Goal: Task Accomplishment & Management: Manage account settings

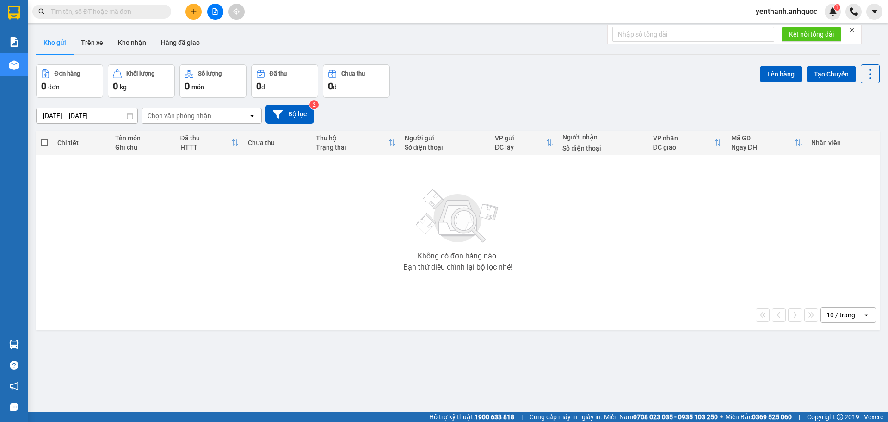
click at [854, 30] on icon "close" at bounding box center [852, 30] width 6 height 6
click at [781, 6] on span "yenthanh.anhquoc" at bounding box center [787, 12] width 76 height 12
click at [776, 26] on span "Đăng xuất" at bounding box center [791, 29] width 57 height 10
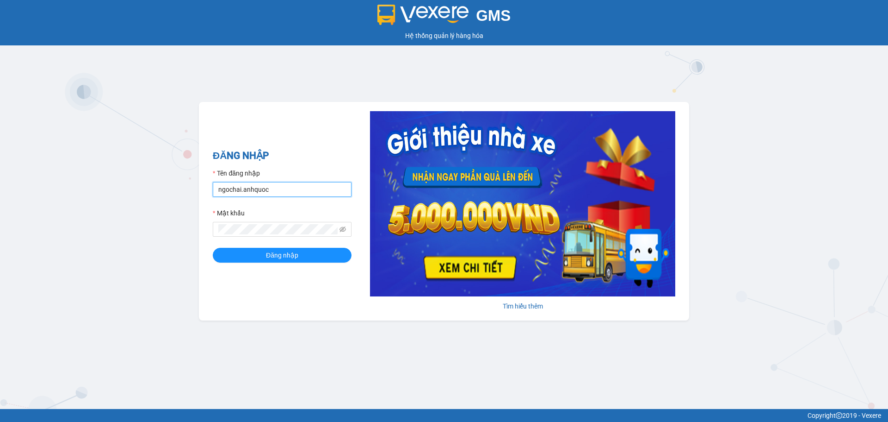
click at [245, 186] on input "ngochai.anhquoc" at bounding box center [282, 189] width 139 height 15
type input "phuongthao.anhquoc"
click at [330, 253] on button "Đăng nhập" at bounding box center [282, 255] width 139 height 15
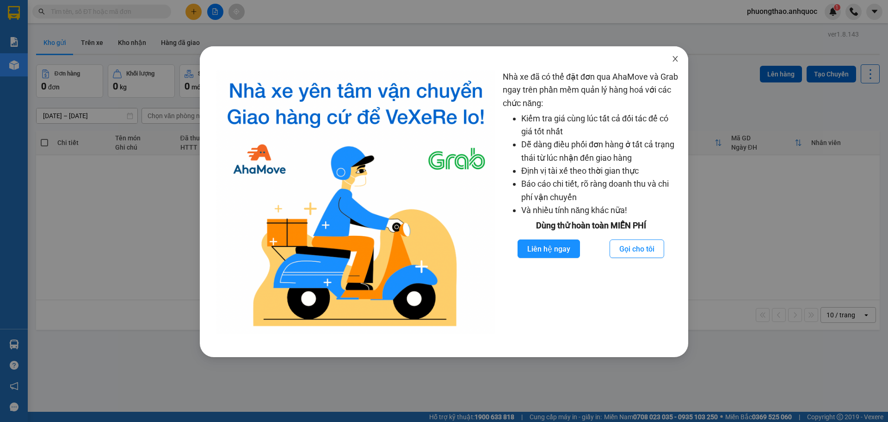
click at [675, 62] on icon "close" at bounding box center [675, 58] width 7 height 7
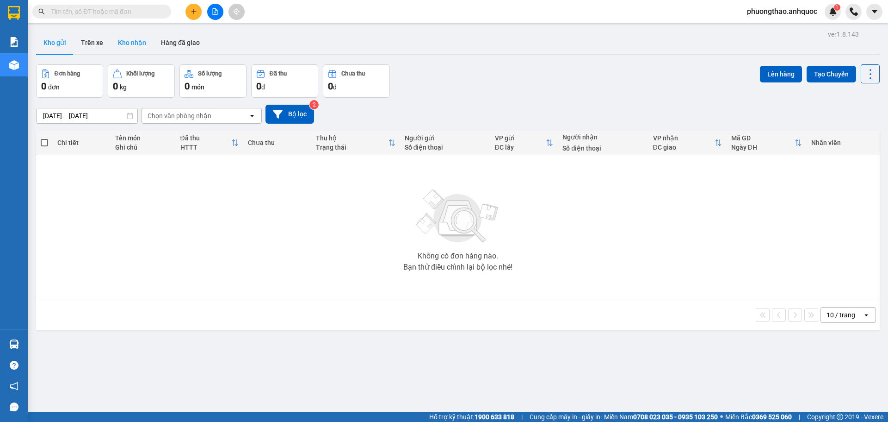
click at [142, 46] on button "Kho nhận" at bounding box center [132, 42] width 43 height 22
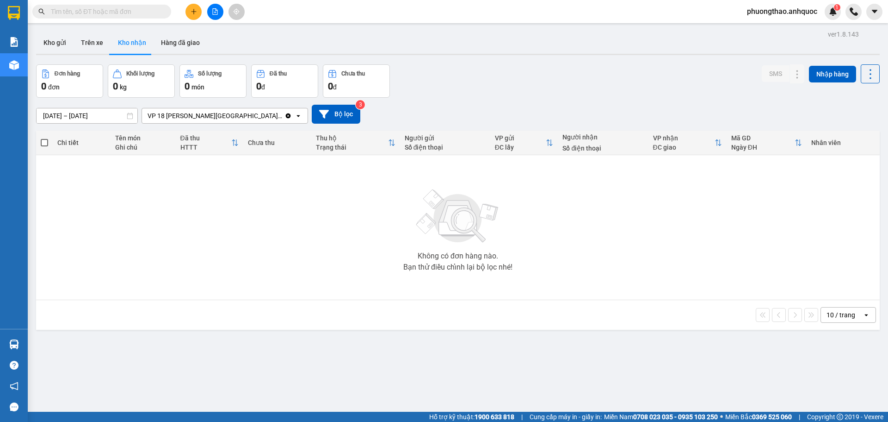
click at [71, 119] on div "ver 1.8.143 Kho gửi Trên xe Kho nhận Hàng đã giao Đơn hàng 0 đơn Khối lượng 0 k…" at bounding box center [457, 239] width 851 height 422
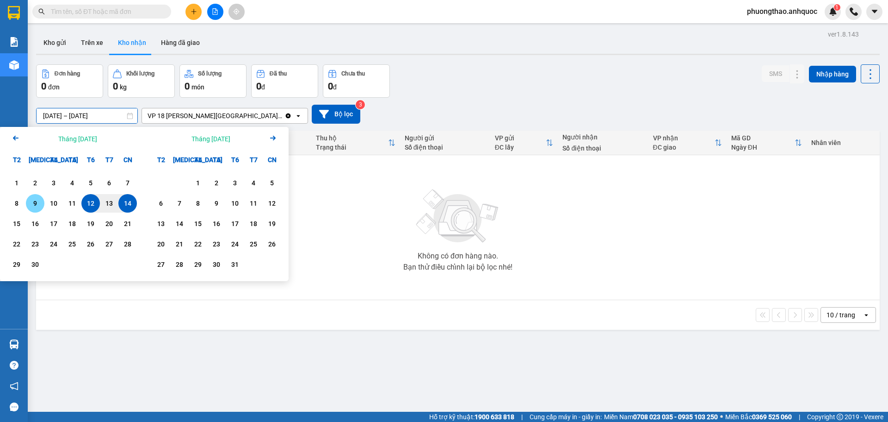
click at [34, 209] on div "9" at bounding box center [35, 203] width 13 height 11
click at [134, 201] on div "14" at bounding box center [127, 203] width 19 height 19
type input "09/09/2025 – 14/09/2025"
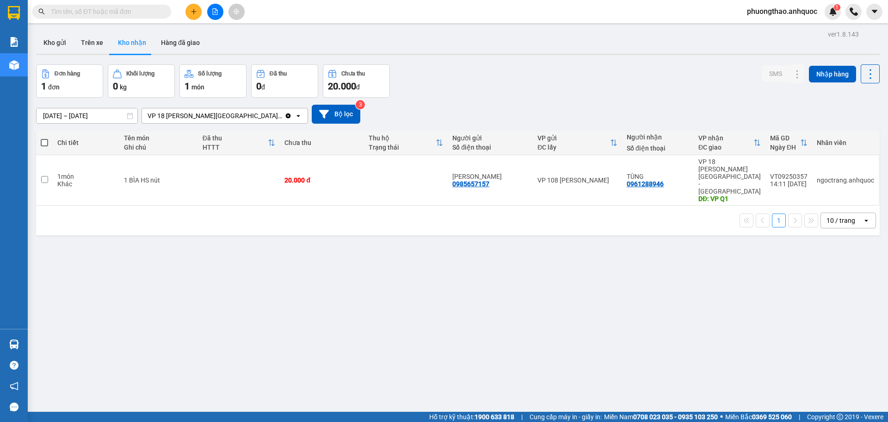
click at [222, 366] on div "ver 1.8.143 Kho gửi Trên xe Kho nhận Hàng đã giao Đơn hàng 1 đơn Khối lượng 0 k…" at bounding box center [457, 239] width 851 height 422
click at [300, 211] on div "1 10 / trang open" at bounding box center [458, 220] width 844 height 30
